Goal: Task Accomplishment & Management: Manage account settings

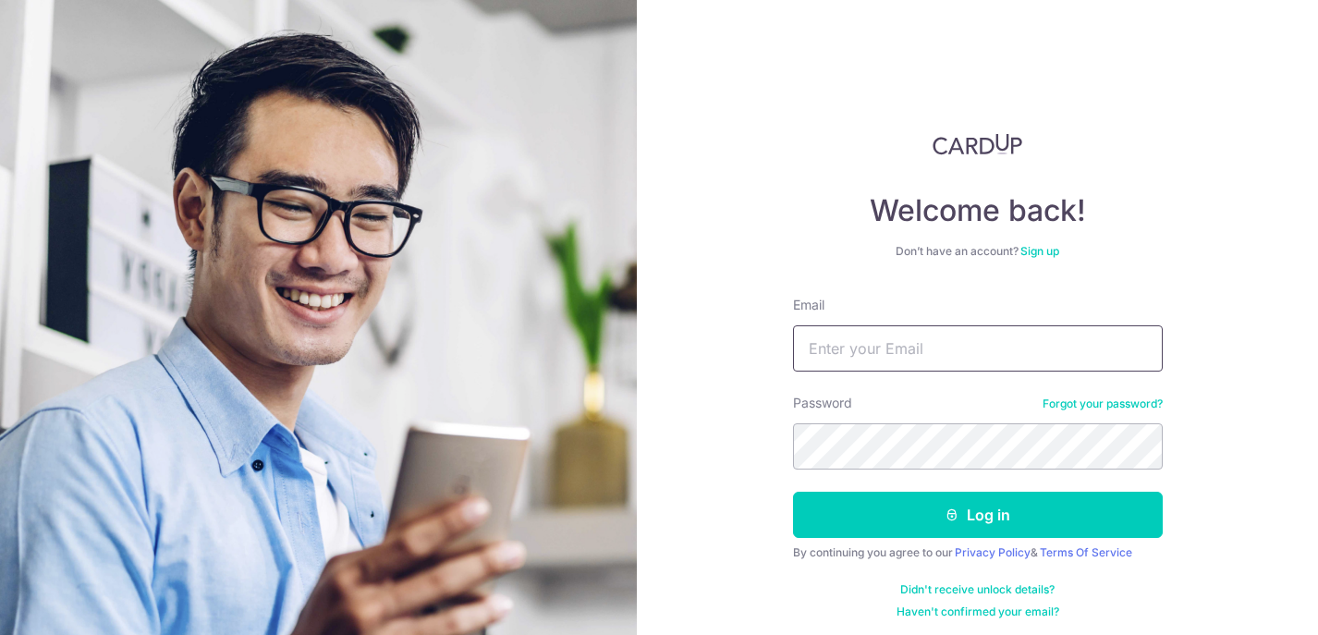
click at [1042, 354] on input "Email" at bounding box center [978, 348] width 370 height 46
type input "[PERSON_NAME][EMAIL_ADDRESS][DOMAIN_NAME]"
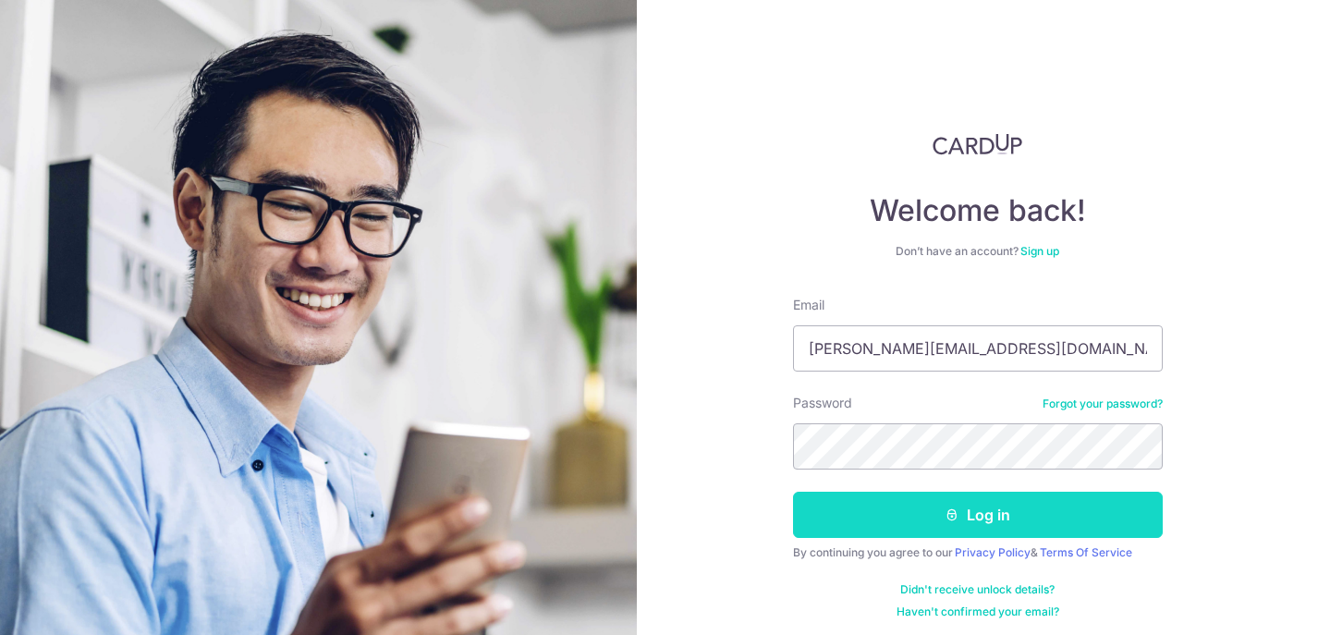
click at [1009, 515] on button "Log in" at bounding box center [978, 515] width 370 height 46
